Goal: Task Accomplishment & Management: Manage account settings

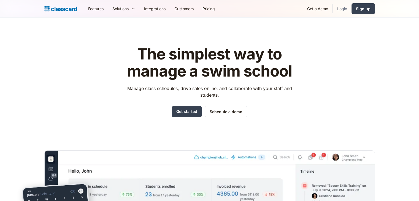
click at [342, 10] on link "Login" at bounding box center [342, 8] width 19 height 12
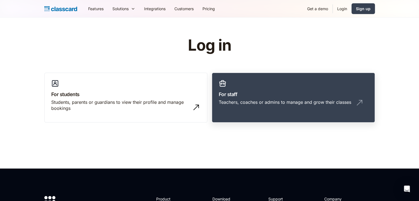
click at [274, 101] on div "Teachers, coaches or admins to manage and grow their classes" at bounding box center [285, 102] width 133 height 6
